Goal: Information Seeking & Learning: Learn about a topic

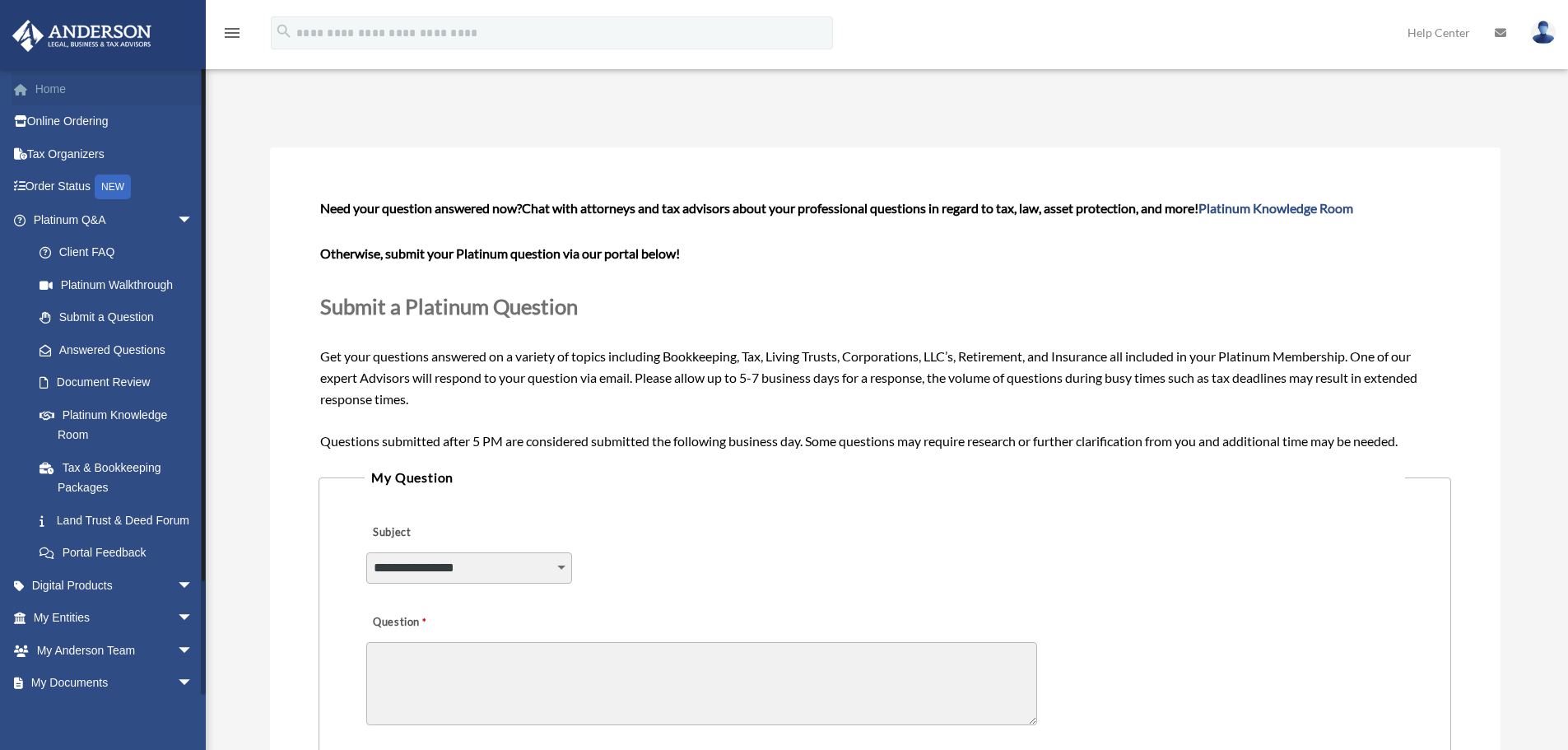
click at [56, 82] on link "Home" at bounding box center [115, 89] width 206 height 33
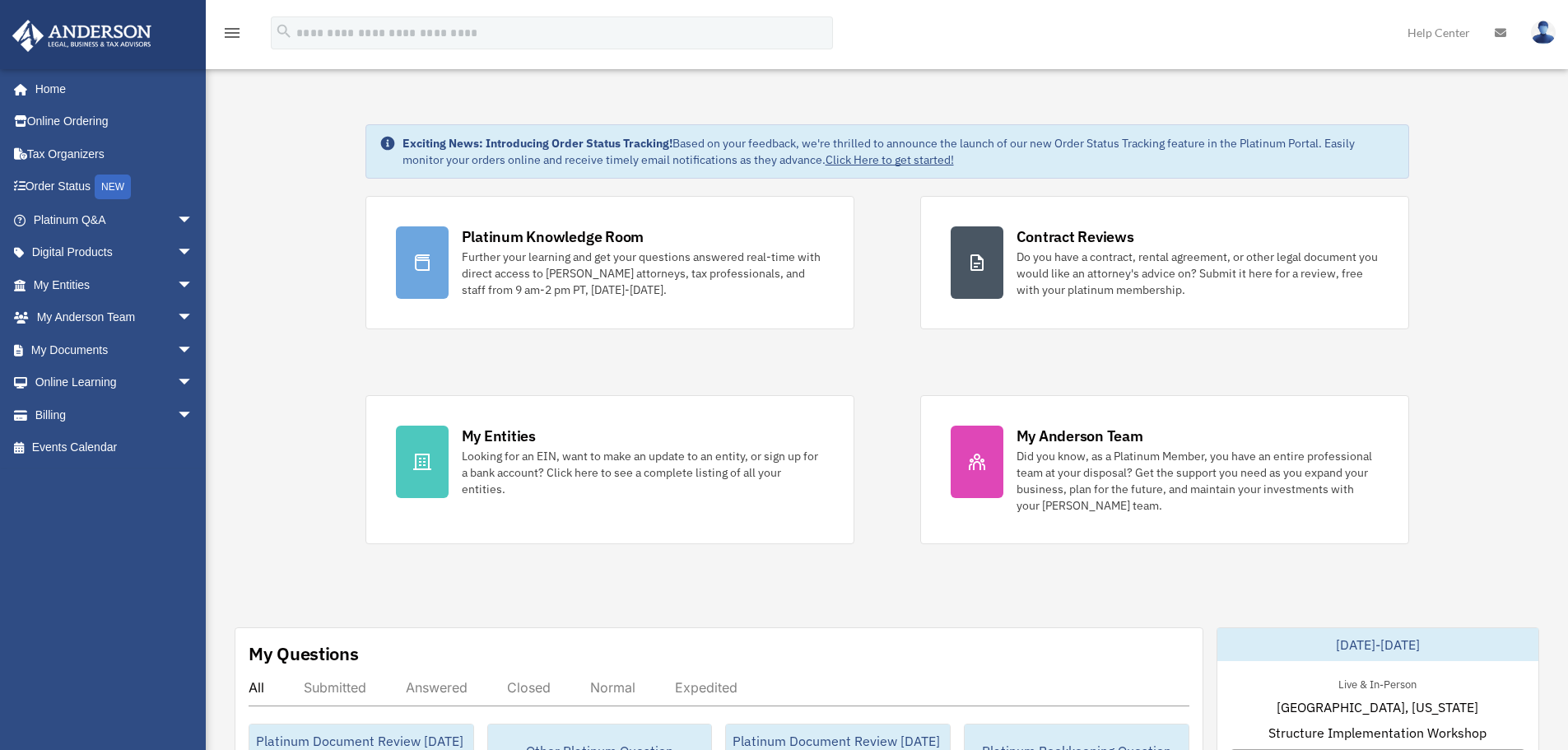
click at [883, 250] on div "Platinum Knowledge Room Further your learning and get your questions answered r…" at bounding box center [887, 370] width 1044 height 348
click at [881, 233] on div "Platinum Knowledge Room Further your learning and get your questions answered r…" at bounding box center [887, 370] width 1044 height 348
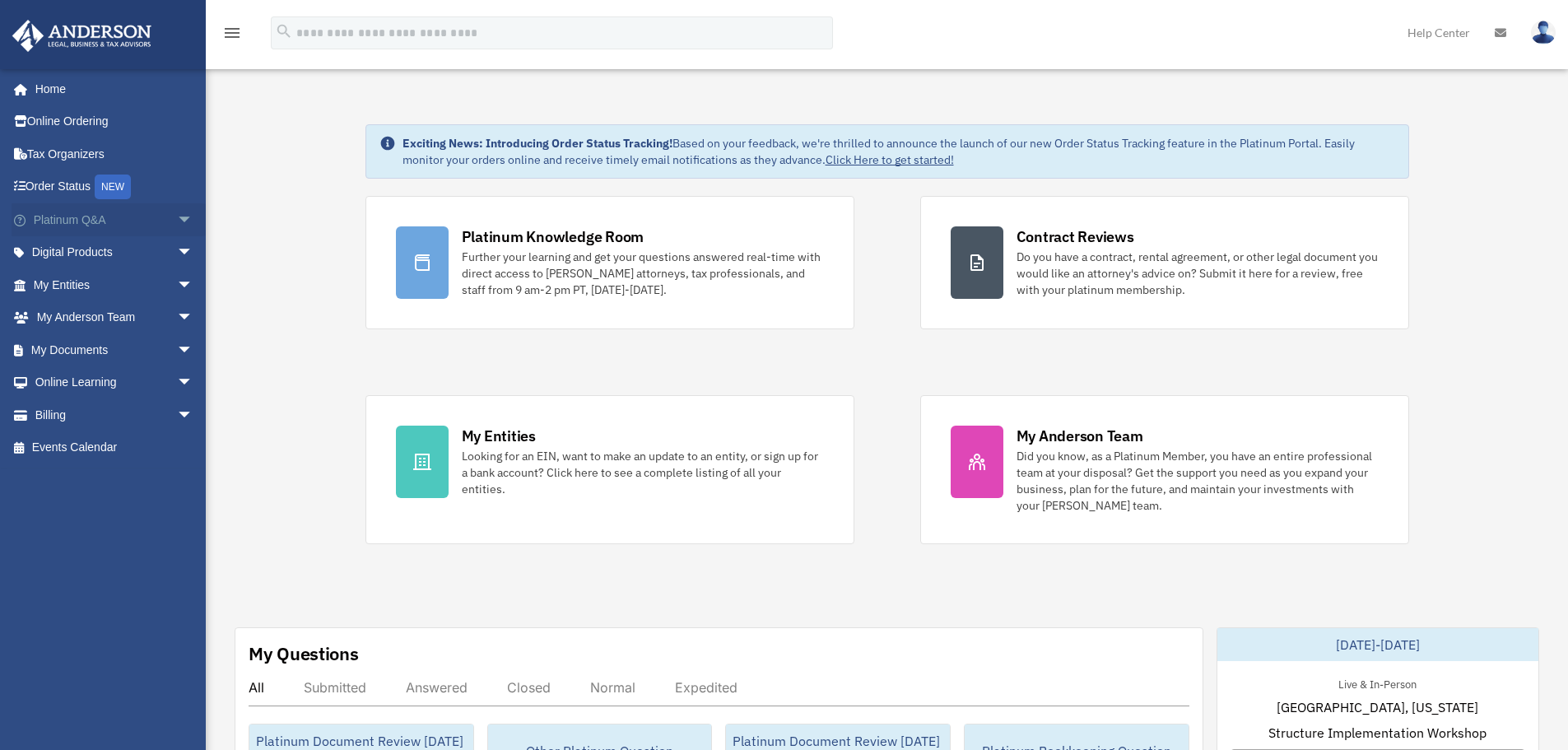
click at [177, 218] on span "arrow_drop_down" at bounding box center [194, 220] width 33 height 34
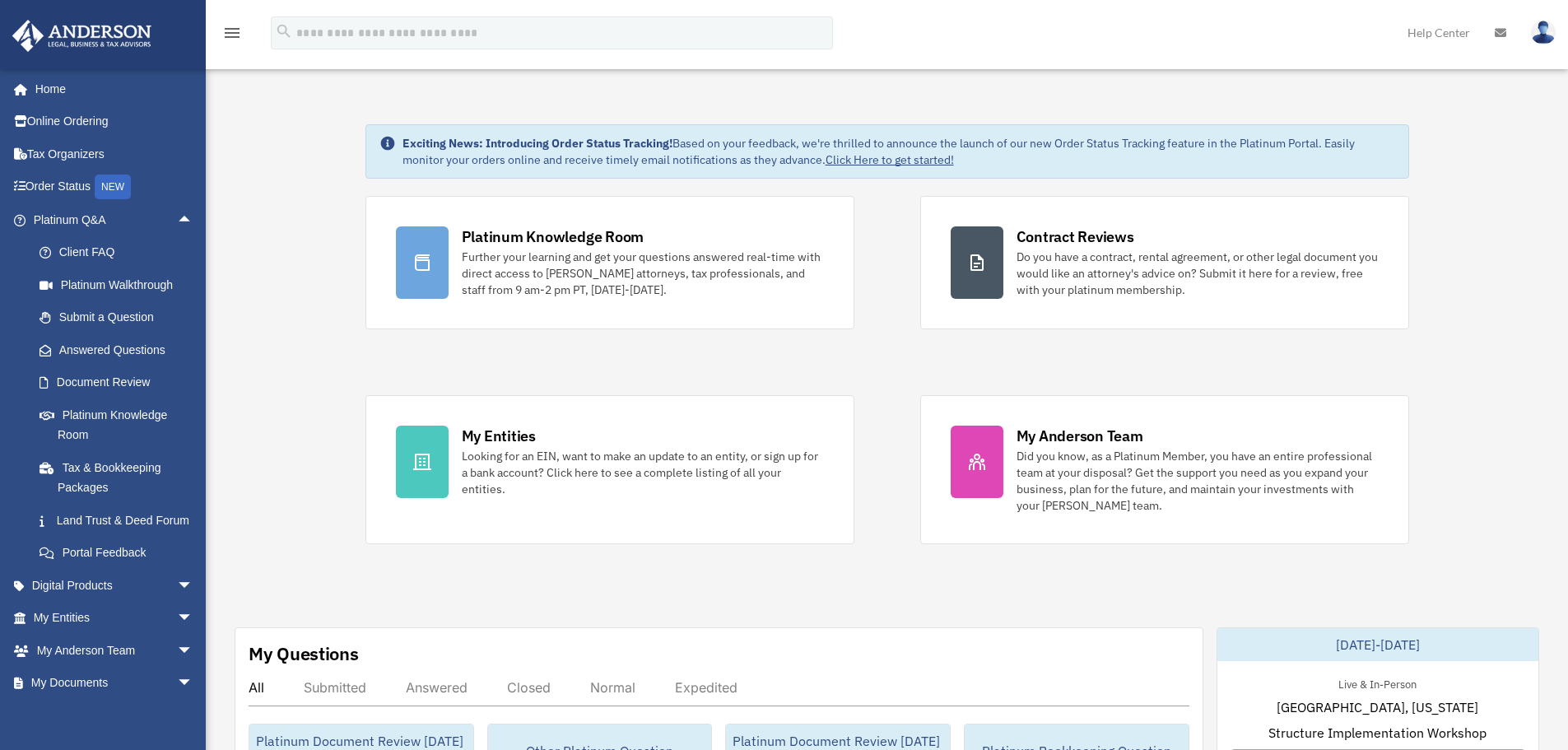
click at [833, 349] on div "Platinum Knowledge Room Further your learning and get your questions answered r…" at bounding box center [887, 370] width 1044 height 348
click at [796, 357] on div "Platinum Knowledge Room Further your learning and get your questions answered r…" at bounding box center [887, 370] width 1044 height 348
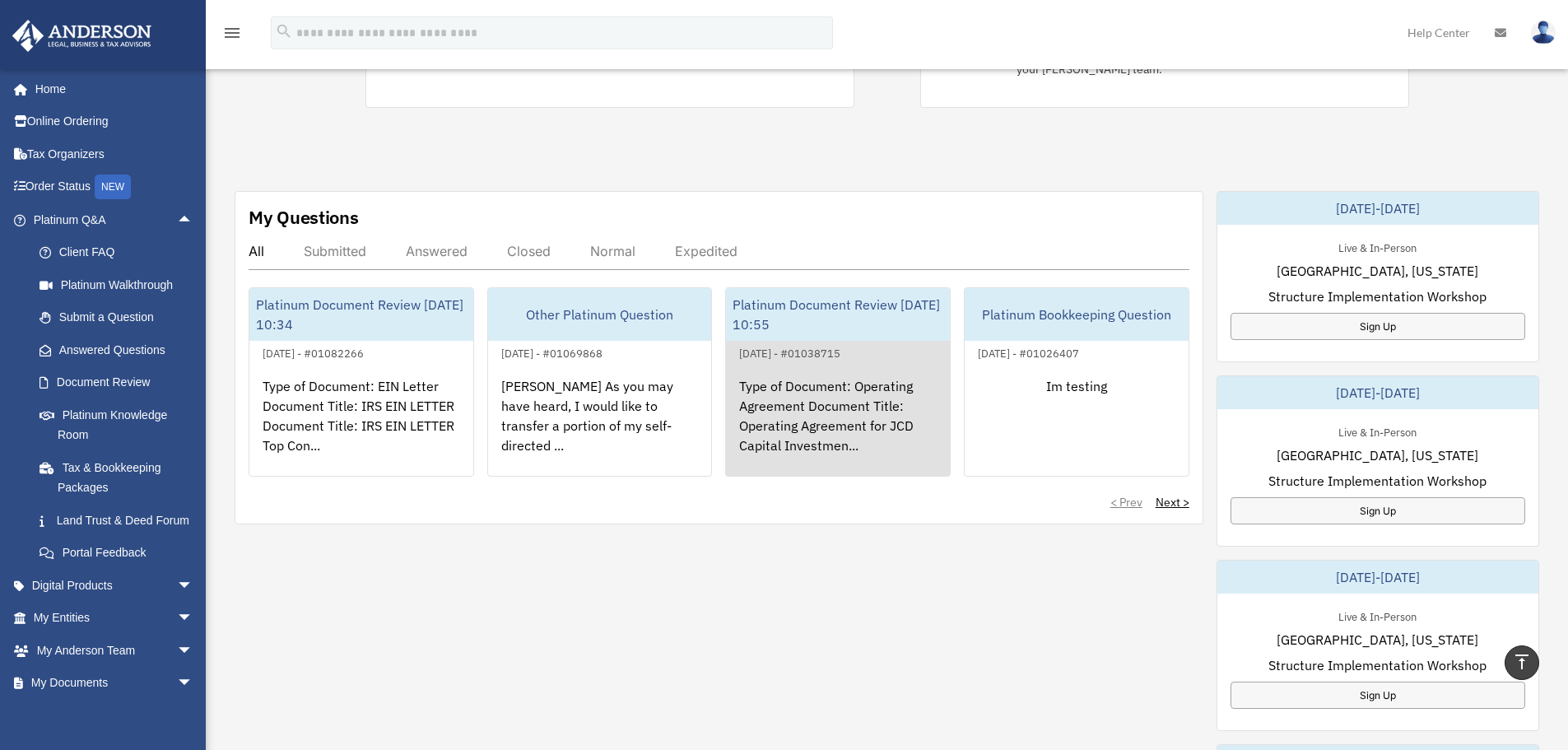
scroll to position [247, 0]
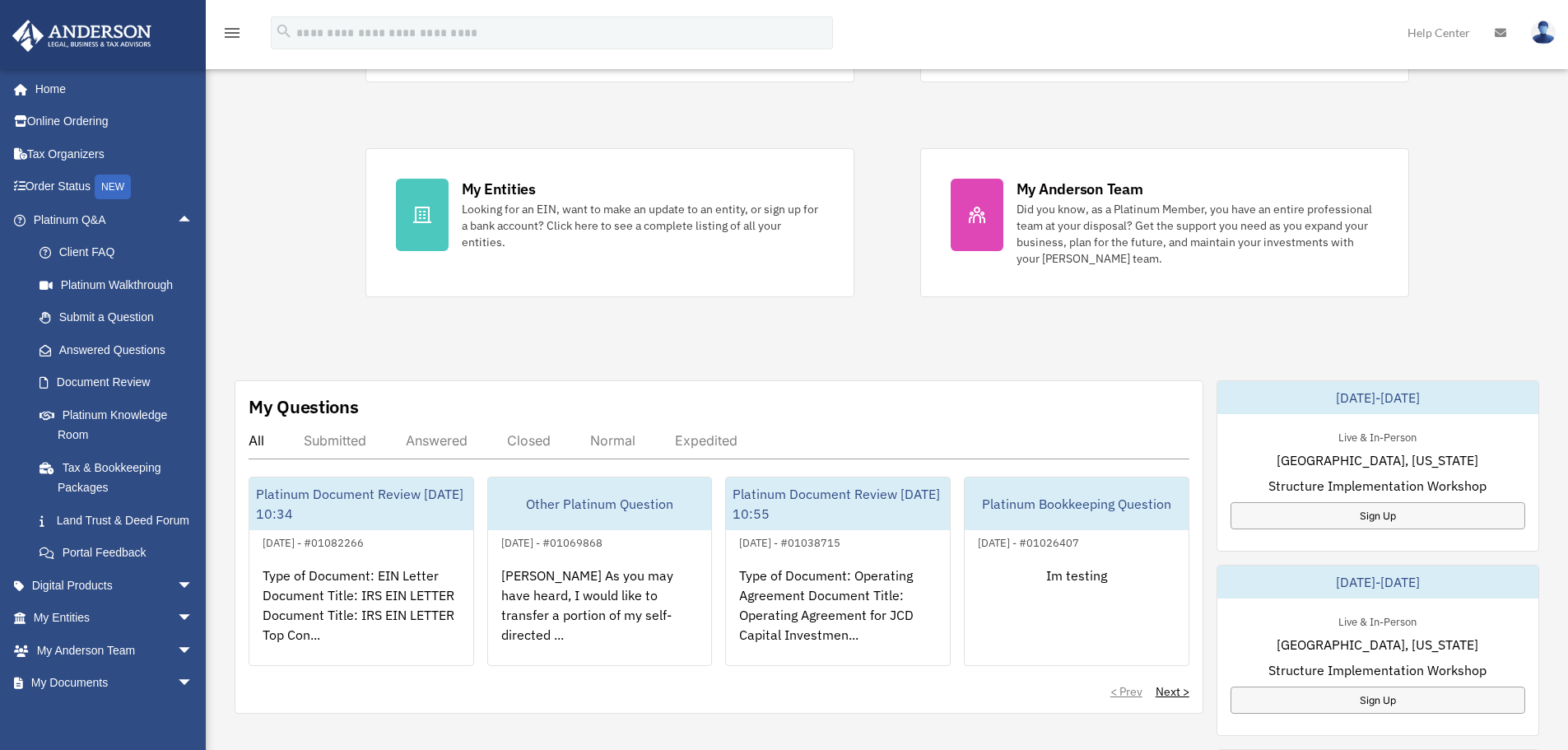
click at [787, 351] on div "Exciting News: Introducing Order Status Tracking! Based on your feedback, we're…" at bounding box center [887, 584] width 1387 height 1495
click at [733, 340] on div "Exciting News: Introducing Order Status Tracking! Based on your feedback, we're…" at bounding box center [887, 584] width 1387 height 1495
click at [844, 340] on div "Exciting News: Introducing Order Status Tracking! Based on your feedback, we're…" at bounding box center [887, 584] width 1387 height 1495
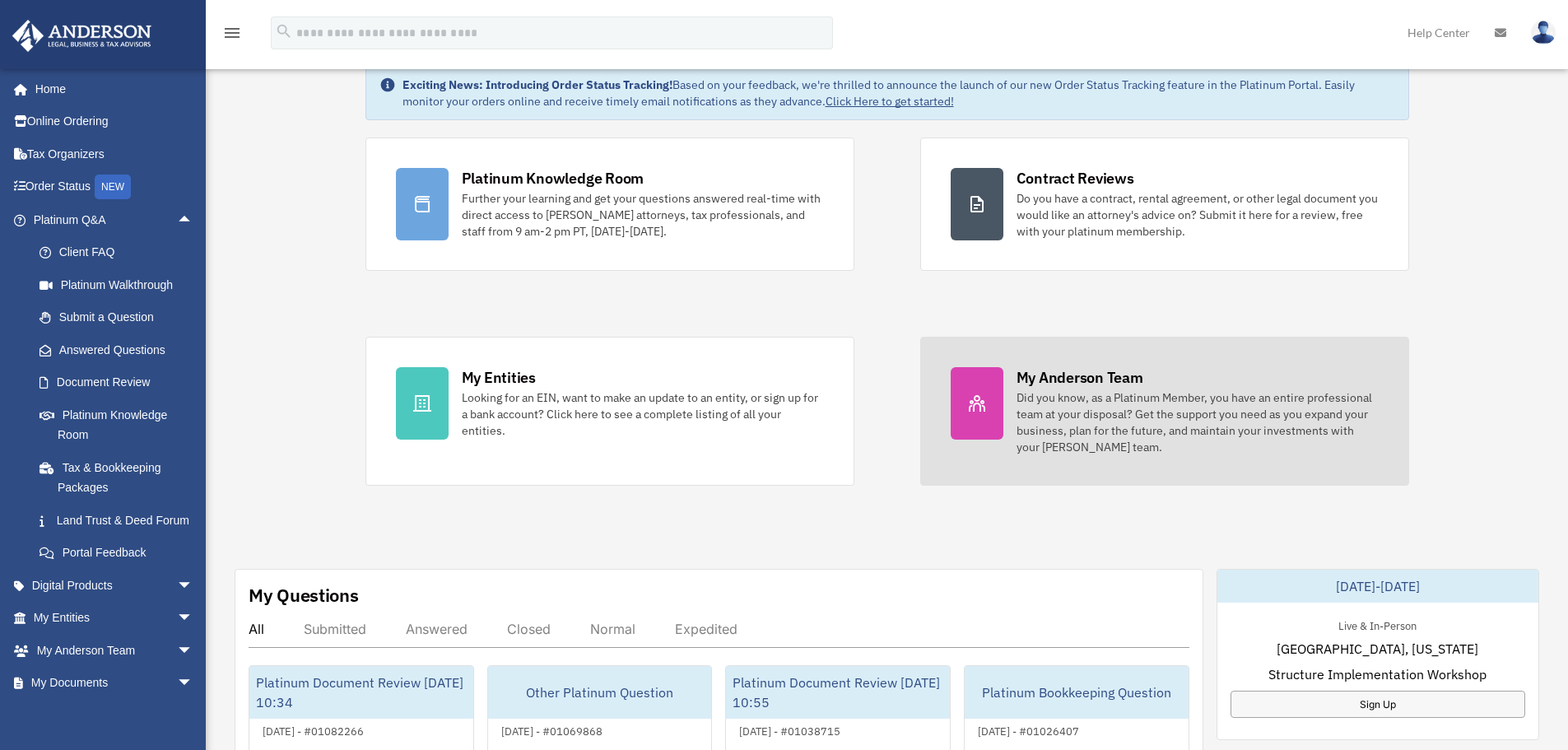
scroll to position [0, 0]
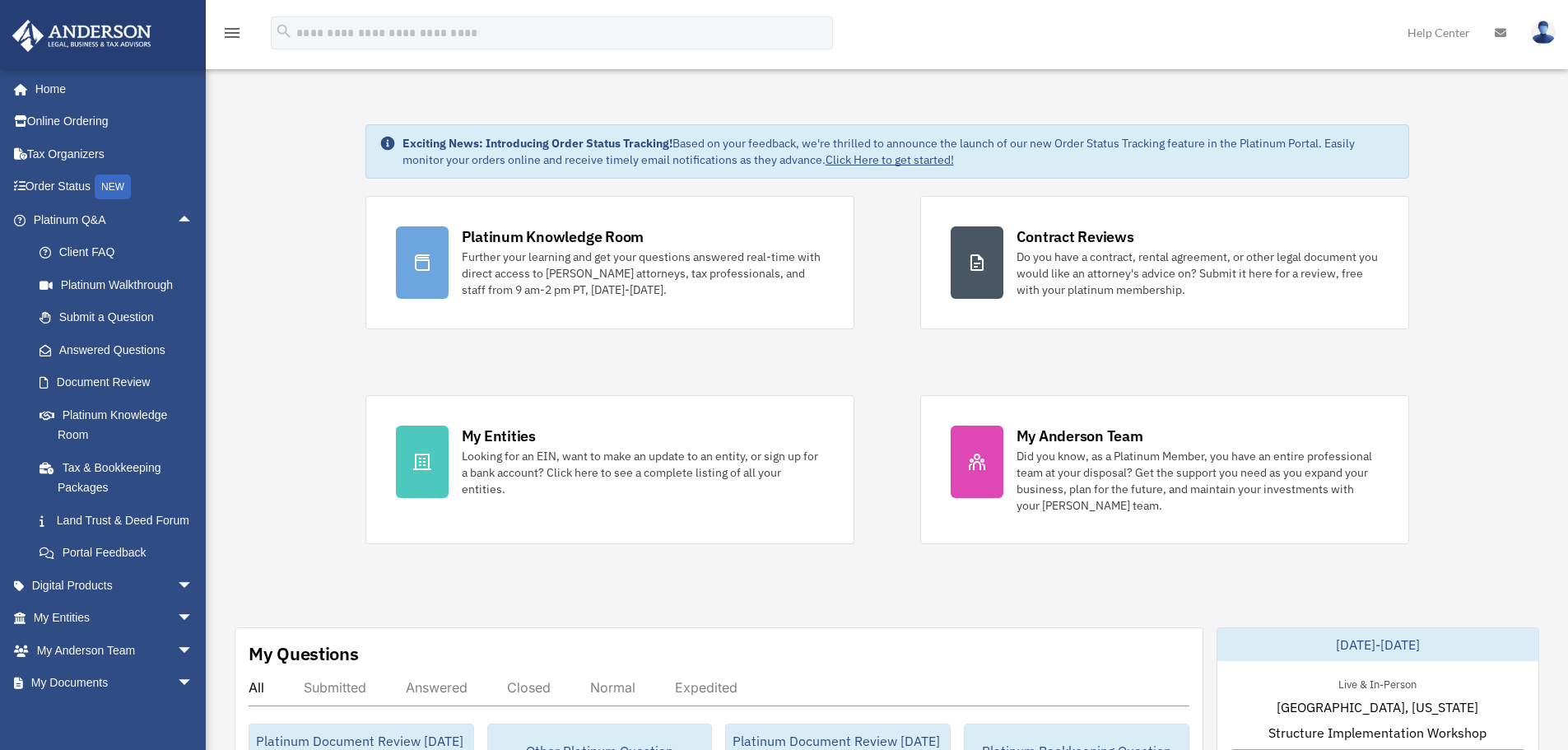
click at [885, 357] on div "Platinum Knowledge Room Further your learning and get your questions answered r…" at bounding box center [887, 370] width 1044 height 348
click at [761, 356] on div "Platinum Knowledge Room Further your learning and get your questions answered r…" at bounding box center [887, 370] width 1044 height 348
click at [789, 349] on div "Platinum Knowledge Room Further your learning and get your questions answered r…" at bounding box center [887, 370] width 1044 height 348
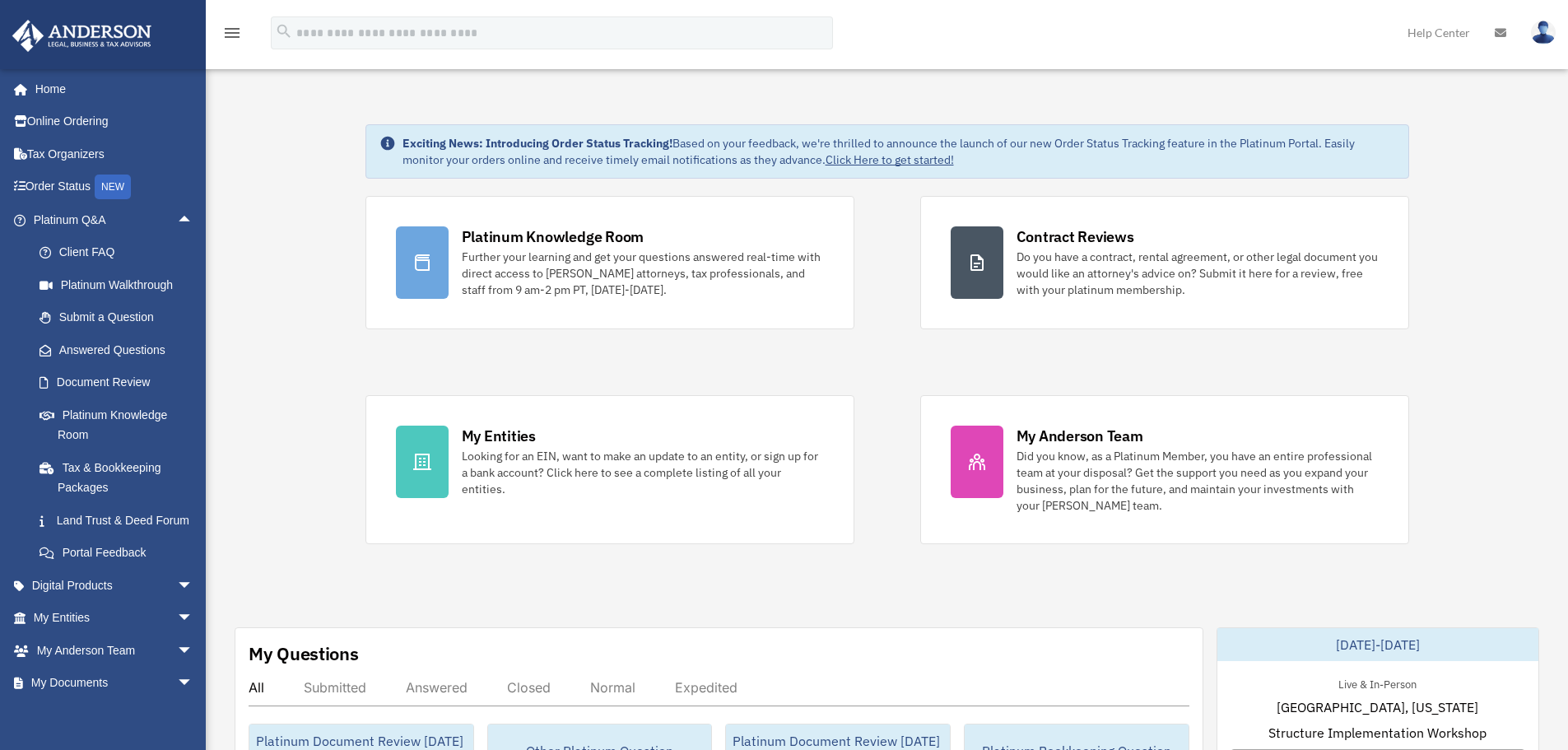
click at [789, 349] on div "Platinum Knowledge Room Further your learning and get your questions answered r…" at bounding box center [887, 370] width 1044 height 348
click at [891, 360] on div "Platinum Knowledge Room Further your learning and get your questions answered r…" at bounding box center [887, 370] width 1044 height 348
click at [661, 369] on div "Platinum Knowledge Room Further your learning and get your questions answered r…" at bounding box center [887, 370] width 1044 height 348
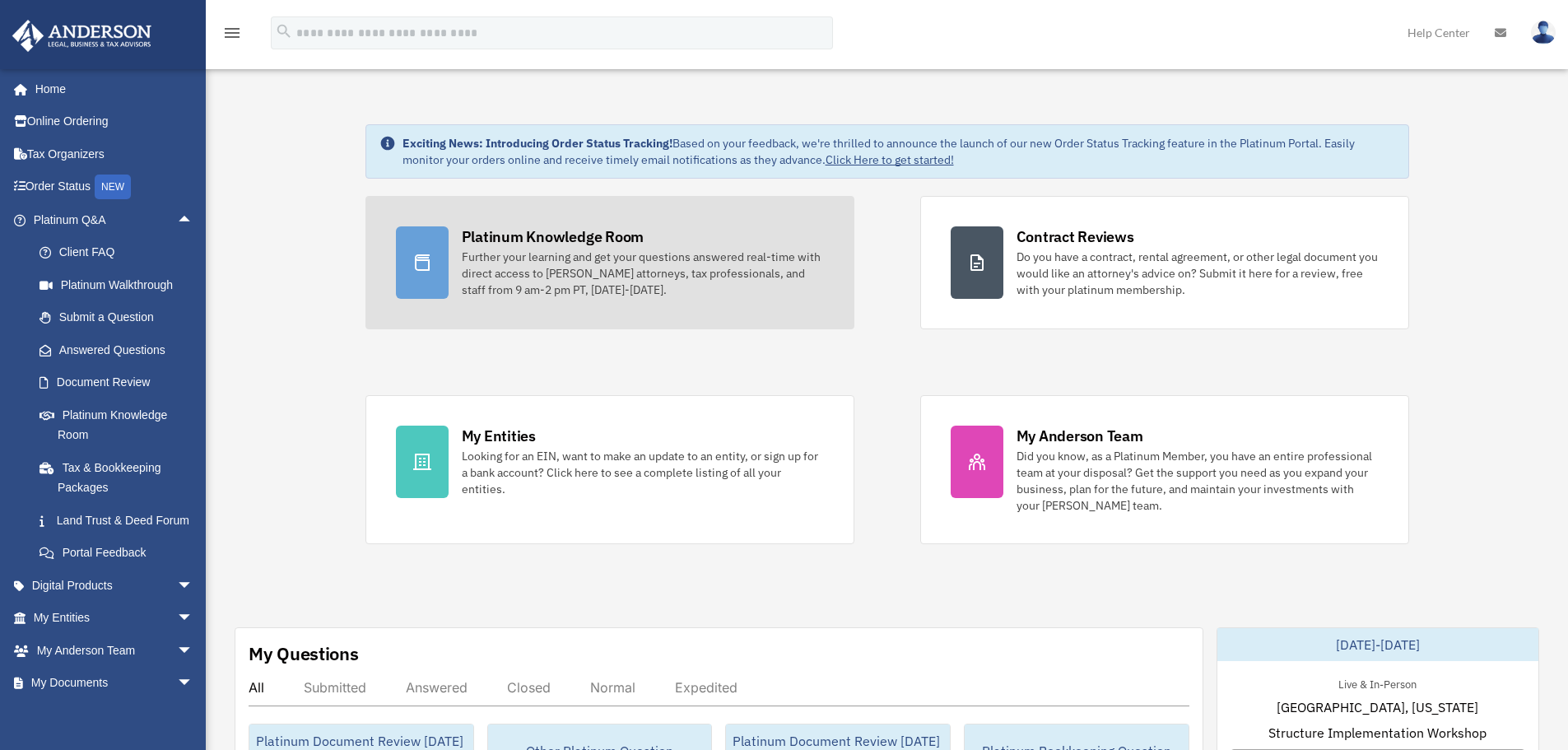
click at [668, 260] on div "Further your learning and get your questions answered real-time with direct acc…" at bounding box center [643, 273] width 362 height 50
